Goal: Task Accomplishment & Management: Use online tool/utility

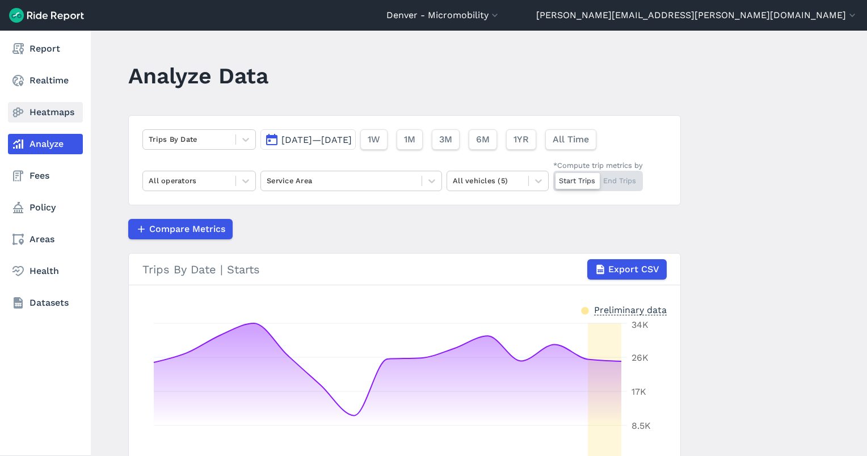
click at [24, 115] on icon at bounding box center [18, 113] width 14 height 14
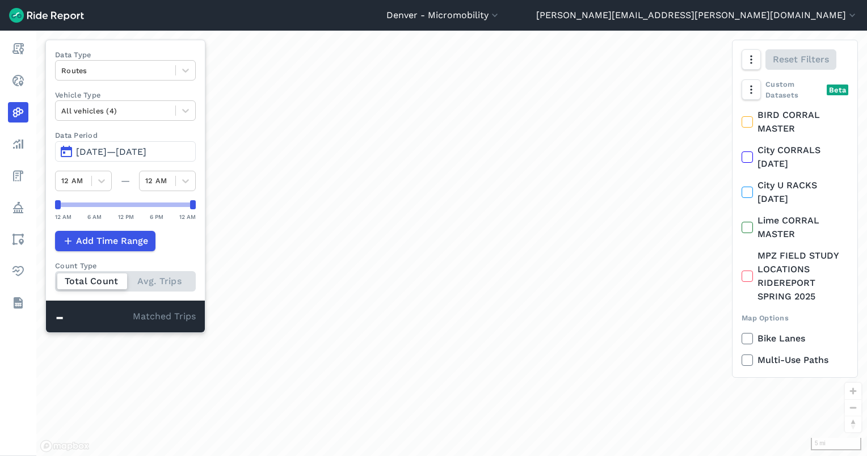
click at [117, 151] on span "[DATE]—[DATE]" at bounding box center [111, 151] width 70 height 11
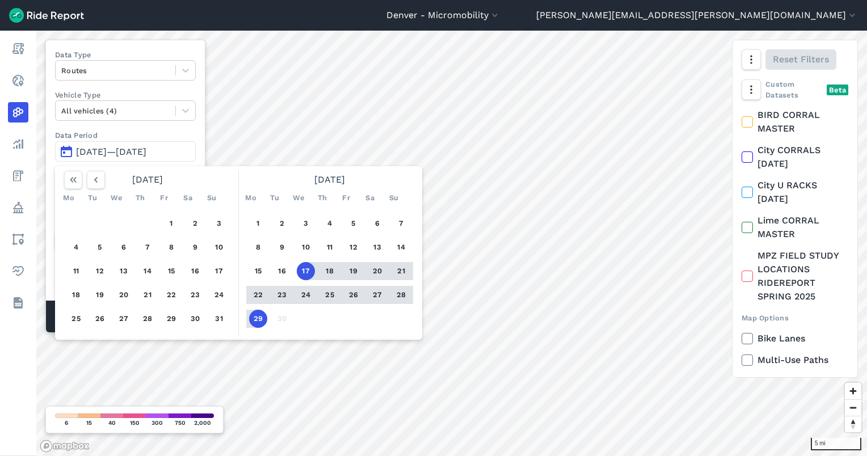
click at [255, 311] on button "29" at bounding box center [258, 319] width 18 height 18
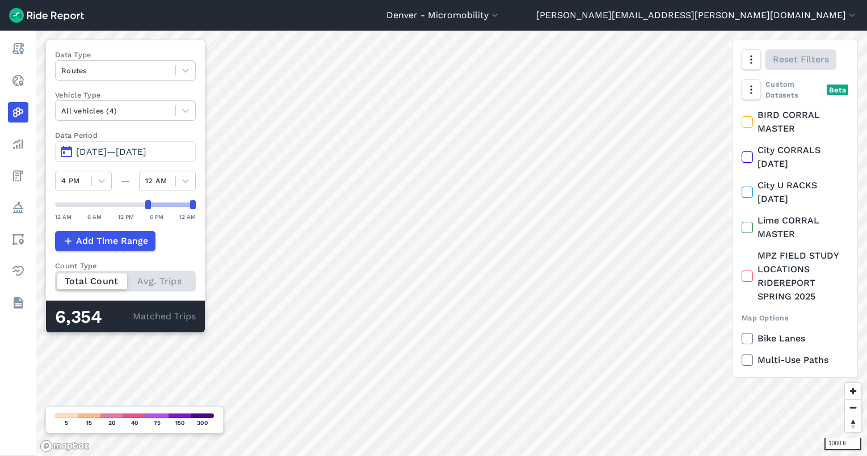
drag, startPoint x: 58, startPoint y: 203, endPoint x: 150, endPoint y: 213, distance: 92.0
click at [150, 213] on div "12 AM 6 AM 12 PM 6 PM 12 AM" at bounding box center [125, 211] width 141 height 22
click at [105, 71] on div at bounding box center [115, 70] width 108 height 13
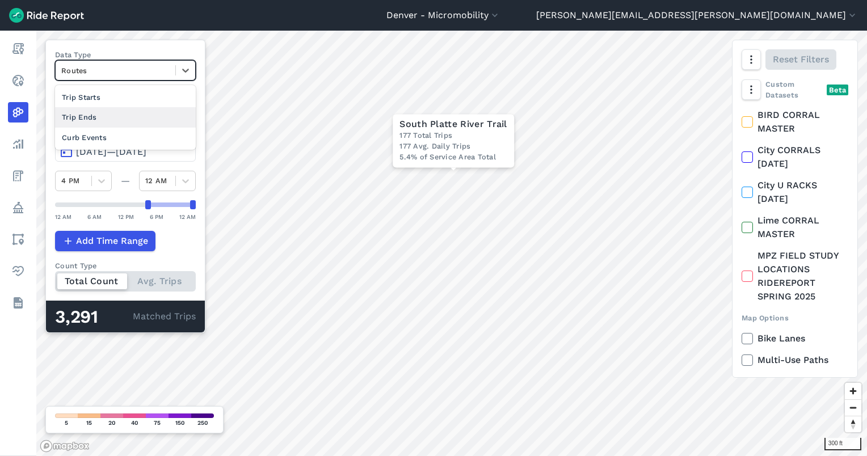
click at [109, 112] on div "Trip Ends" at bounding box center [125, 117] width 141 height 20
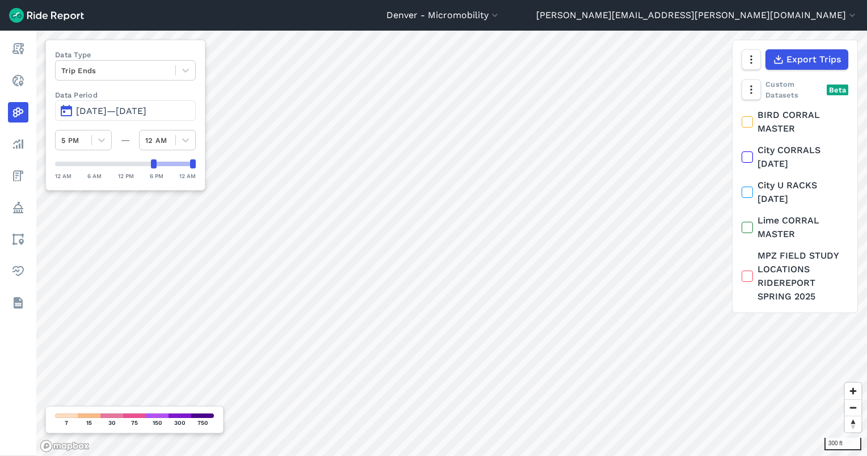
drag, startPoint x: 55, startPoint y: 163, endPoint x: 150, endPoint y: 168, distance: 95.4
click at [150, 168] on div at bounding box center [125, 163] width 141 height 9
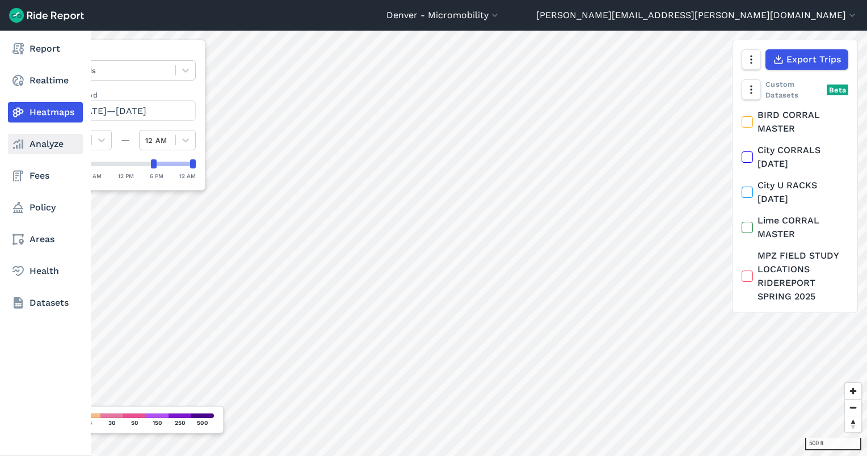
click at [16, 153] on link "Analyze" at bounding box center [45, 144] width 75 height 20
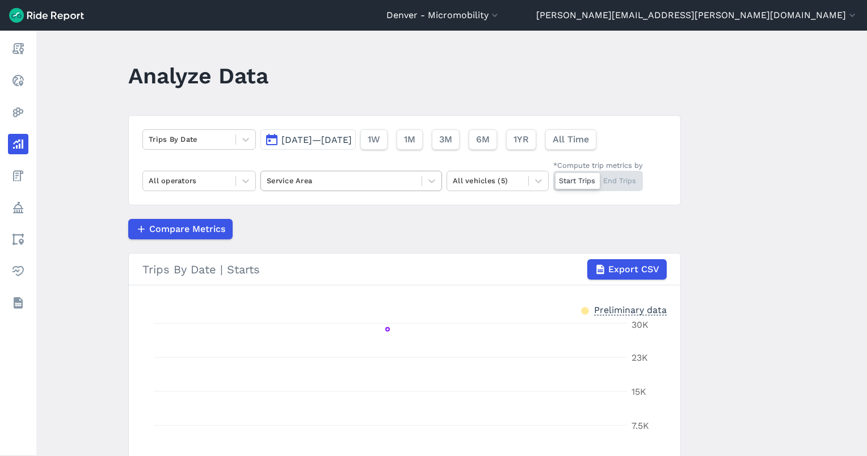
click at [338, 182] on div at bounding box center [341, 180] width 149 height 13
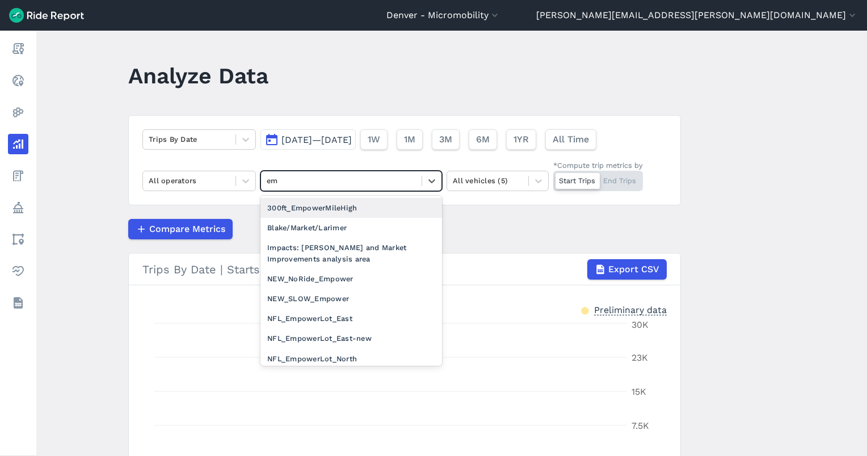
type input "emp"
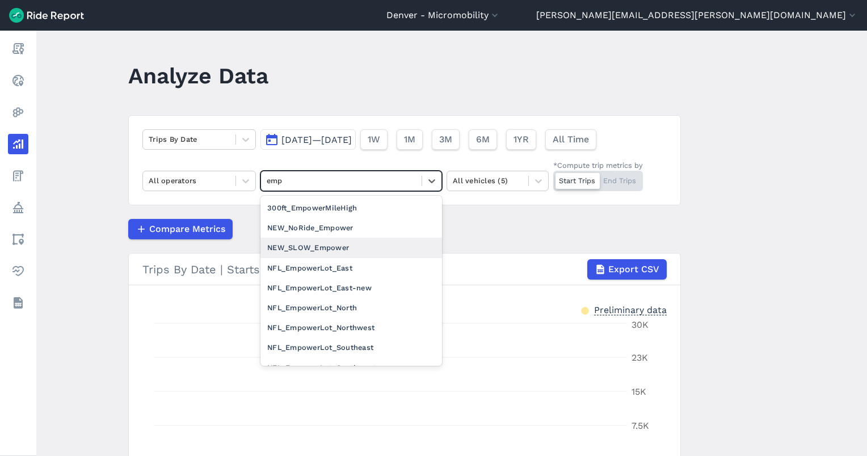
click at [338, 247] on div "NEW_SLOW_Empower" at bounding box center [351, 248] width 182 height 20
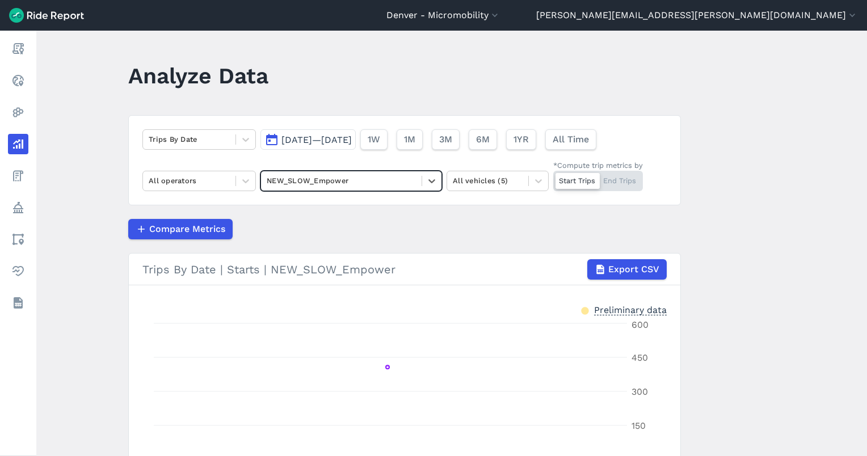
click at [631, 190] on div "Start Trips End Trips" at bounding box center [598, 181] width 90 height 20
click at [553, 178] on input "*Compute trip metrics by Start Trips End Trips" at bounding box center [553, 174] width 0 height 7
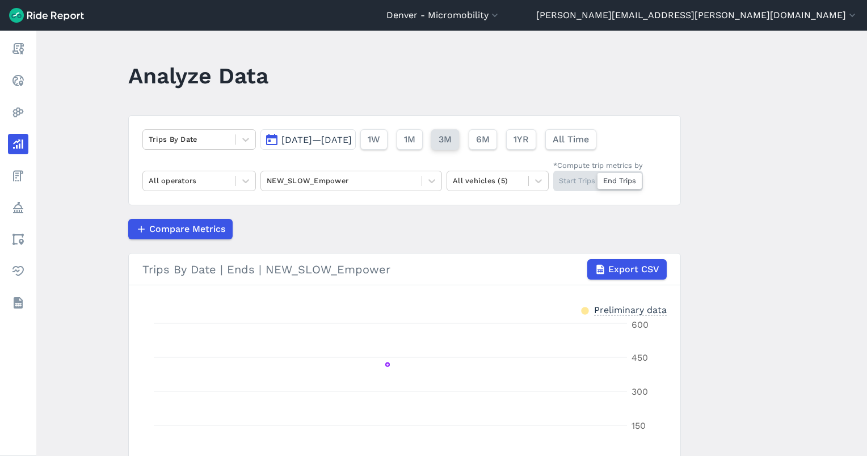
click at [452, 136] on span "3M" at bounding box center [445, 140] width 13 height 14
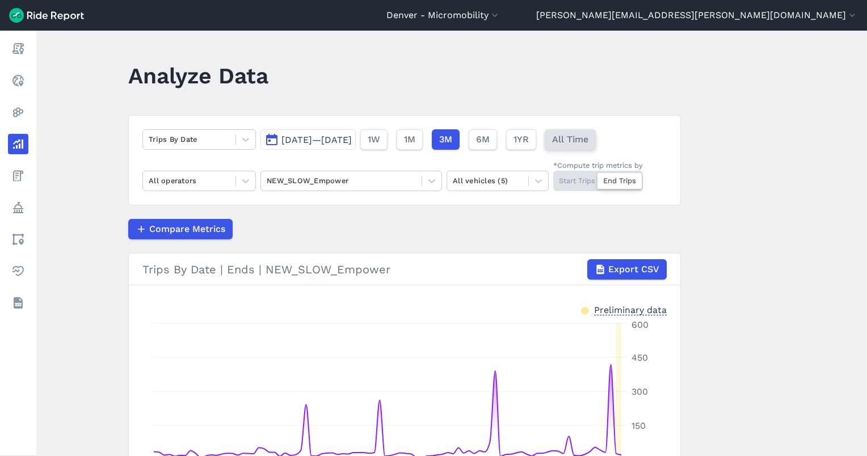
click at [596, 147] on button "All Time" at bounding box center [570, 139] width 51 height 20
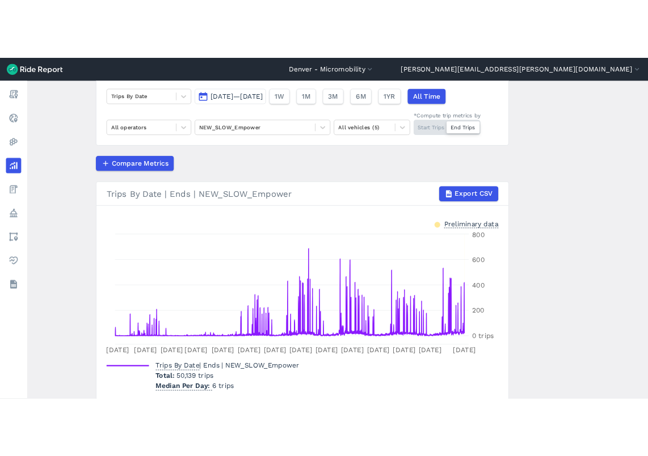
scroll to position [33, 0]
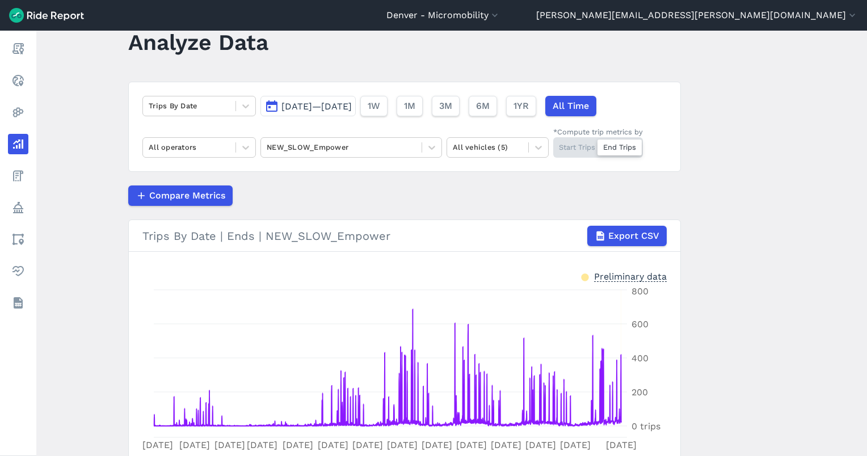
click at [352, 102] on span "[DATE]—[DATE]" at bounding box center [316, 106] width 70 height 11
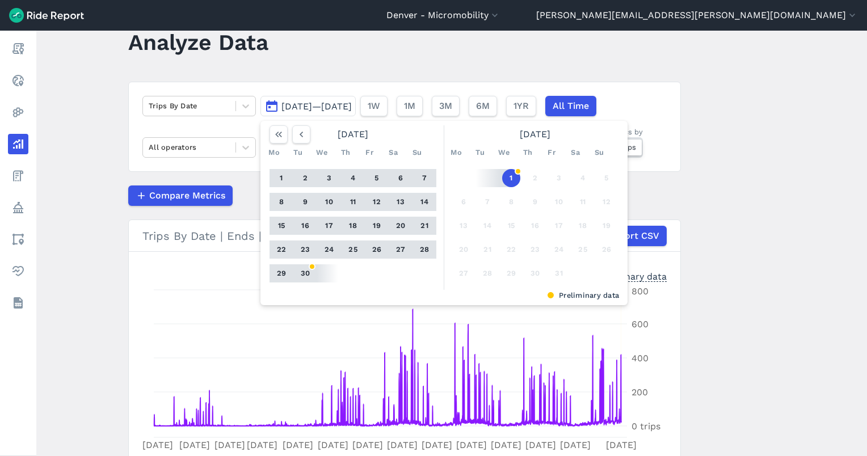
click at [306, 267] on button "30" at bounding box center [305, 273] width 18 height 18
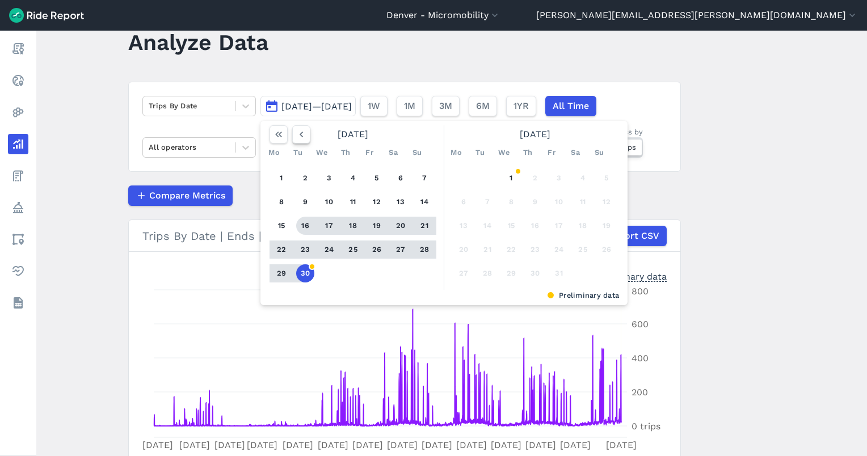
click at [300, 137] on icon "button" at bounding box center [301, 134] width 11 height 11
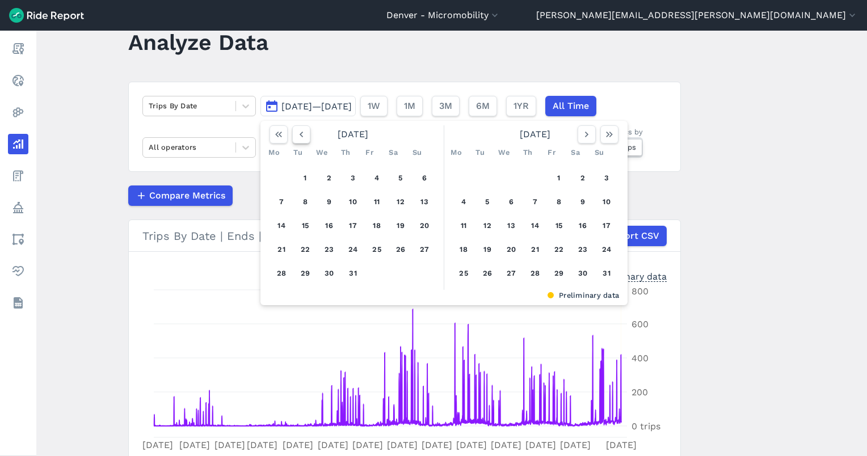
click at [300, 137] on icon "button" at bounding box center [301, 134] width 11 height 11
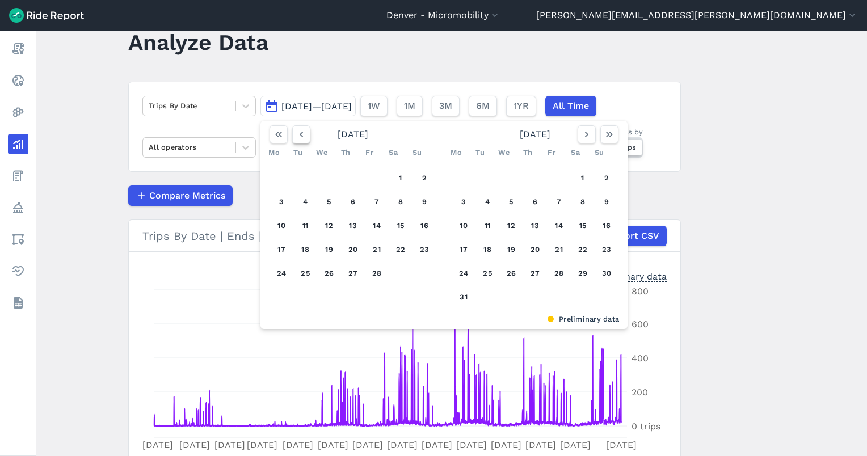
click at [300, 137] on icon "button" at bounding box center [301, 134] width 11 height 11
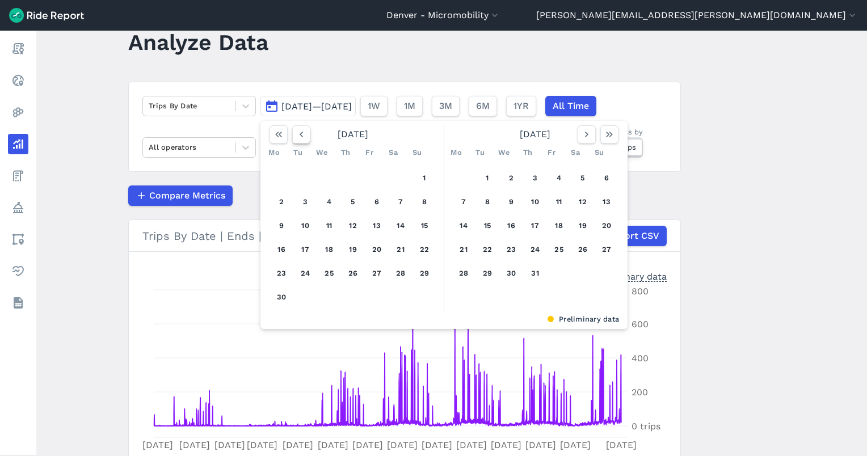
click at [300, 137] on icon "button" at bounding box center [301, 134] width 11 height 11
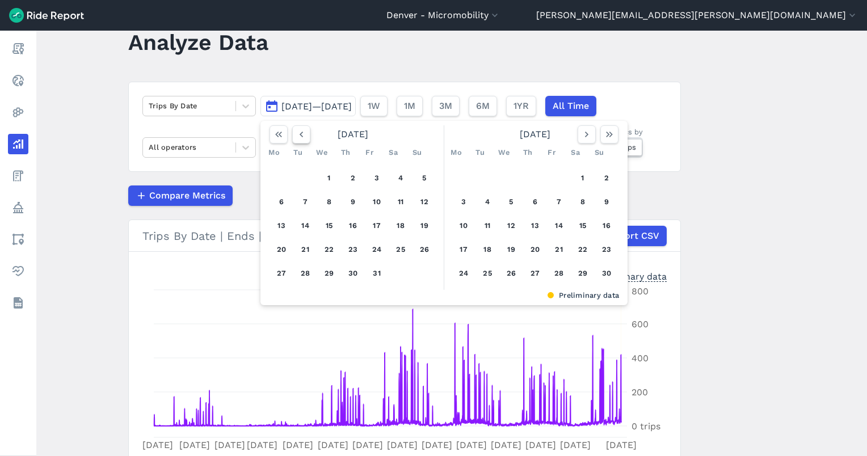
click at [300, 137] on icon "button" at bounding box center [301, 134] width 11 height 11
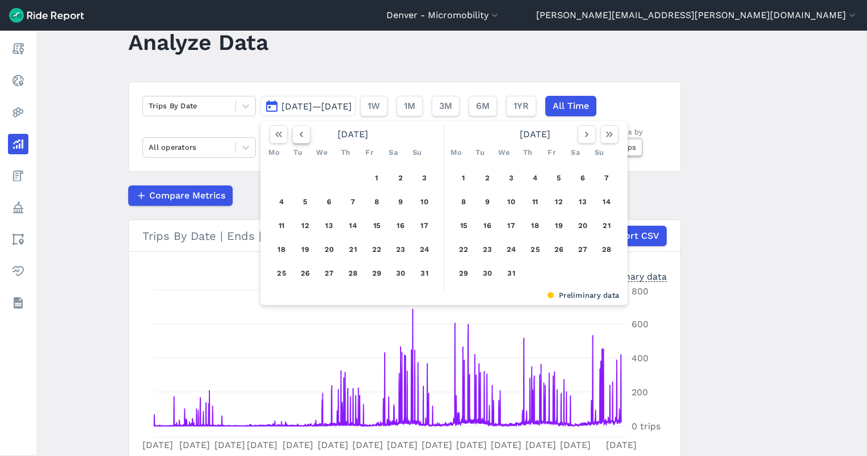
click at [300, 137] on icon "button" at bounding box center [301, 134] width 11 height 11
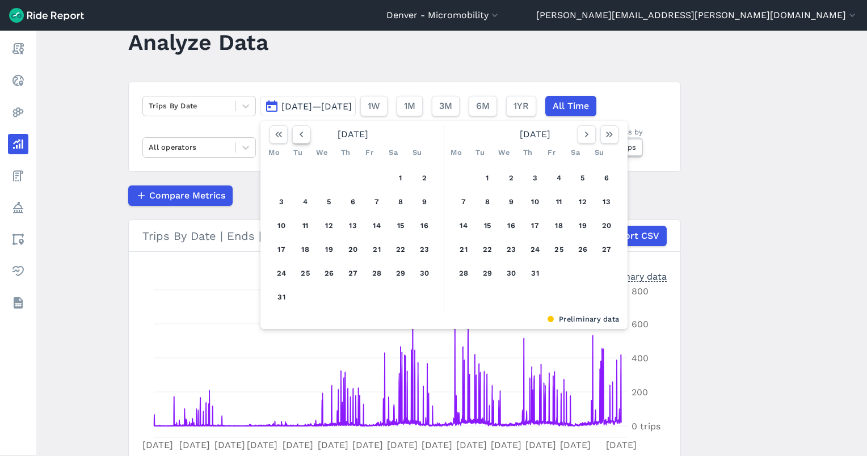
click at [300, 137] on icon "button" at bounding box center [301, 134] width 11 height 11
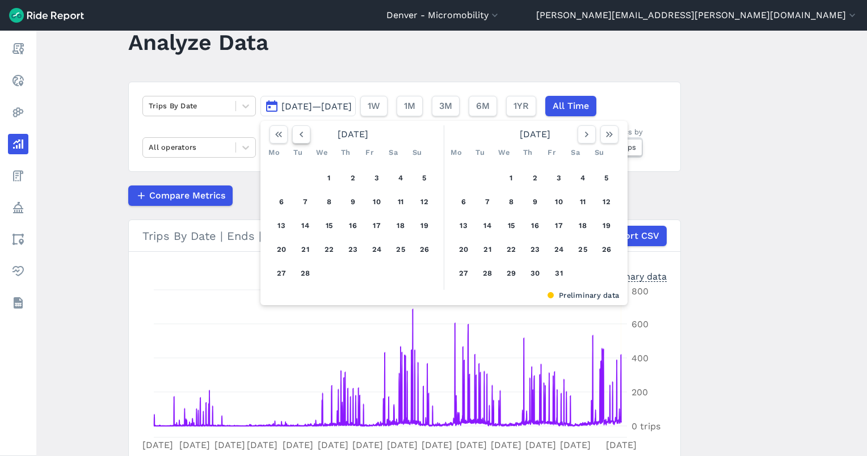
click at [300, 137] on icon "button" at bounding box center [301, 134] width 11 height 11
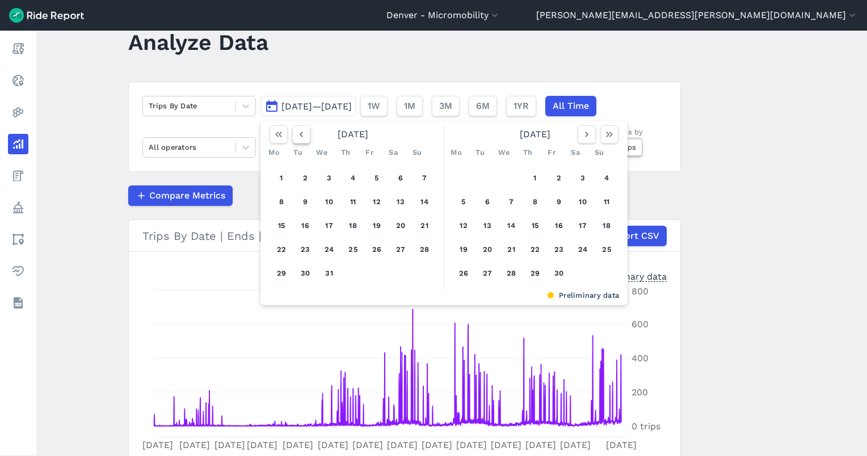
click at [300, 137] on icon "button" at bounding box center [301, 134] width 11 height 11
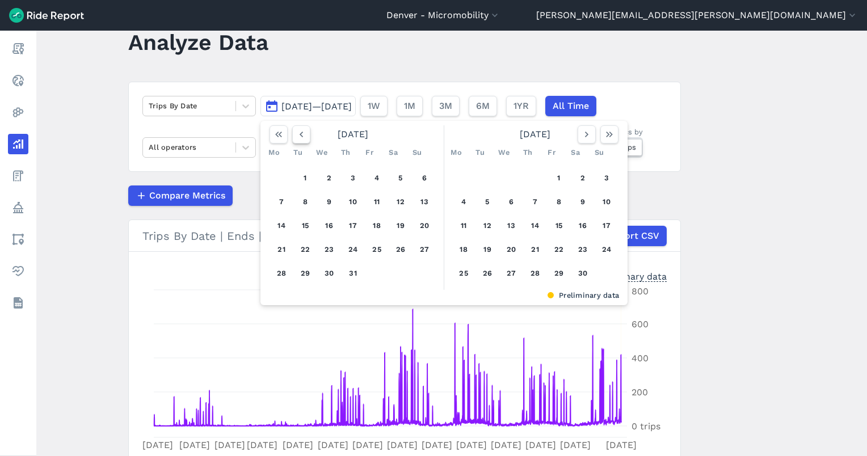
click at [300, 137] on icon "button" at bounding box center [301, 134] width 11 height 11
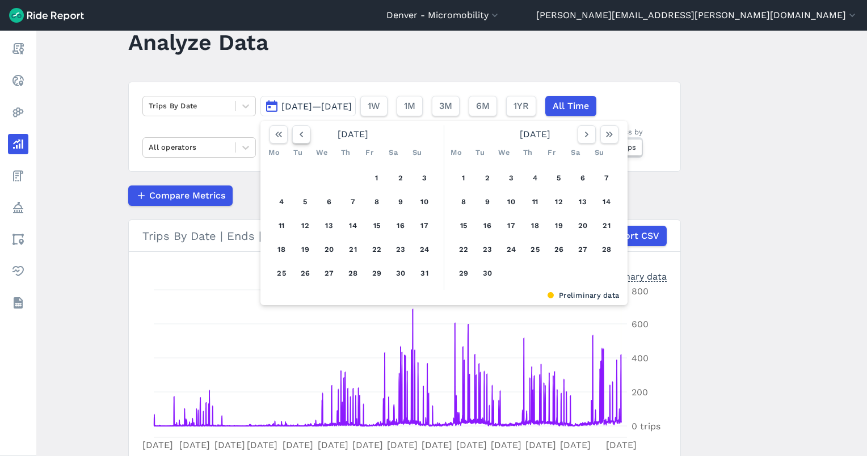
click at [300, 137] on icon "button" at bounding box center [301, 134] width 11 height 11
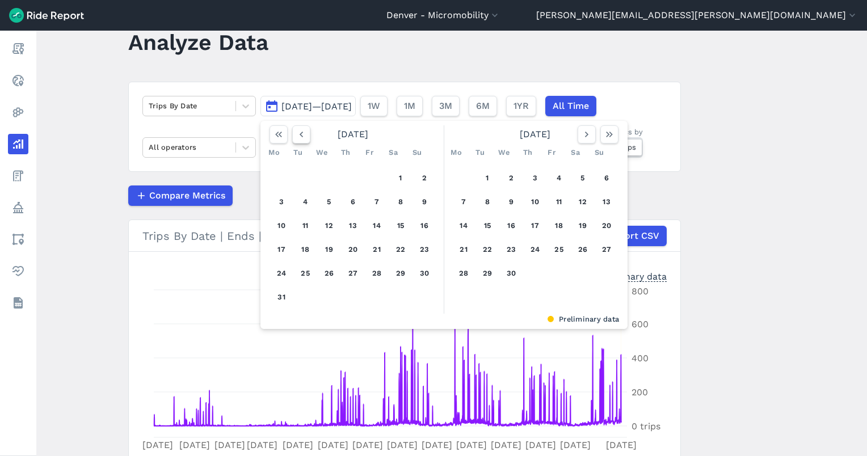
click at [300, 137] on icon "button" at bounding box center [301, 134] width 11 height 11
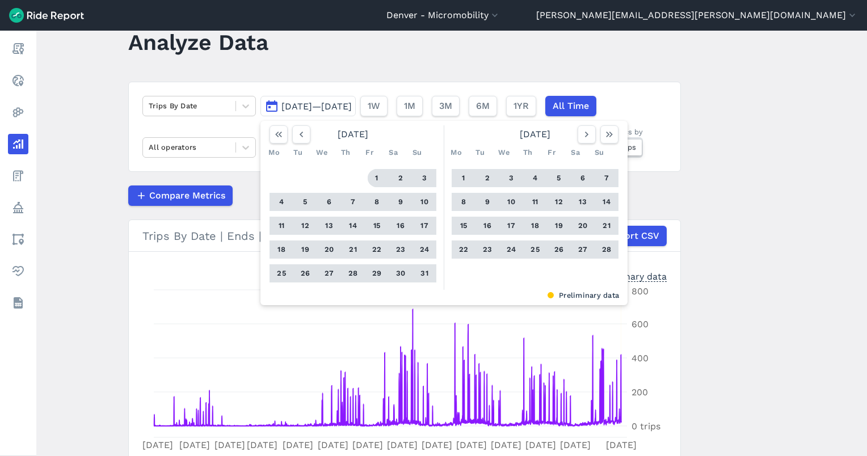
click at [378, 174] on button "1" at bounding box center [377, 178] width 18 height 18
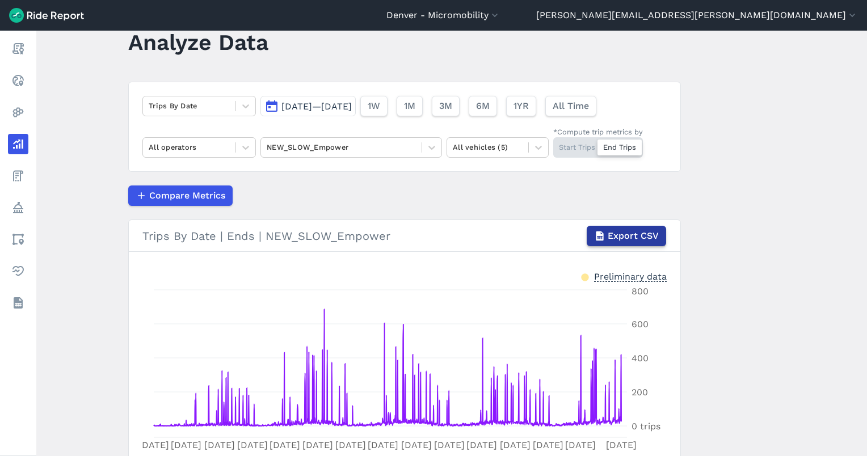
click at [635, 229] on span "Export CSV" at bounding box center [633, 236] width 51 height 14
